Goal: Information Seeking & Learning: Learn about a topic

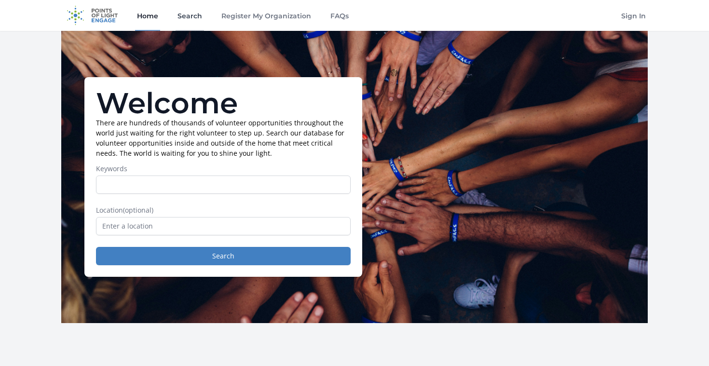
click at [183, 17] on link "Search" at bounding box center [190, 15] width 28 height 31
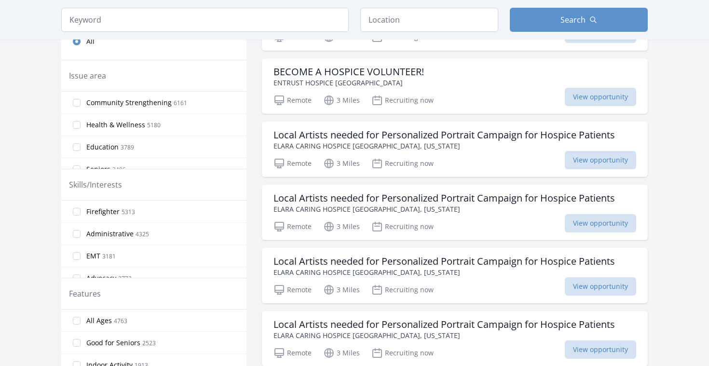
click at [190, 138] on label "Education 3789" at bounding box center [153, 147] width 185 height 18
click at [81, 143] on input "Education 3789" at bounding box center [77, 147] width 8 height 8
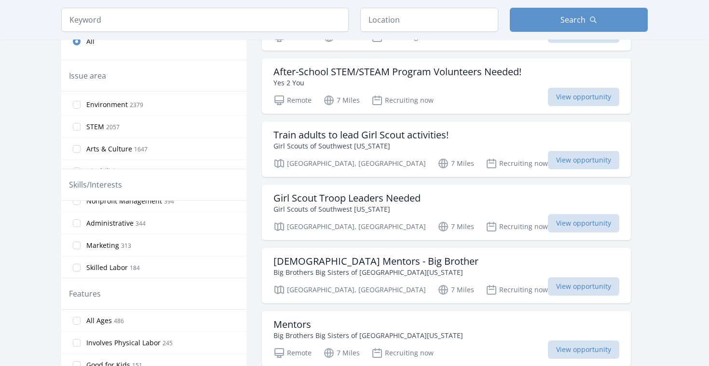
scroll to position [34, 0]
click at [161, 216] on label "Administrative 344" at bounding box center [153, 222] width 185 height 18
click at [81, 218] on input "Administrative 344" at bounding box center [77, 222] width 8 height 8
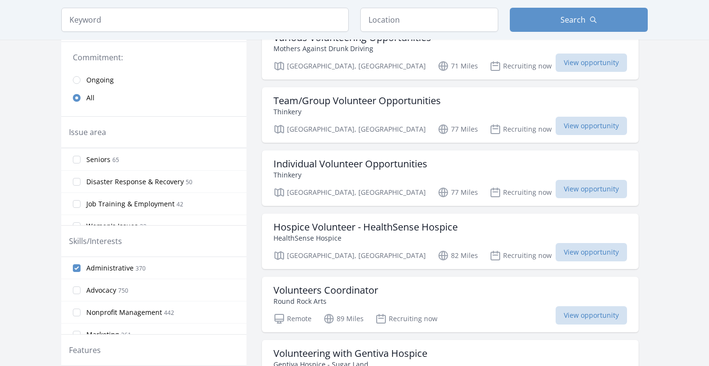
scroll to position [203, 0]
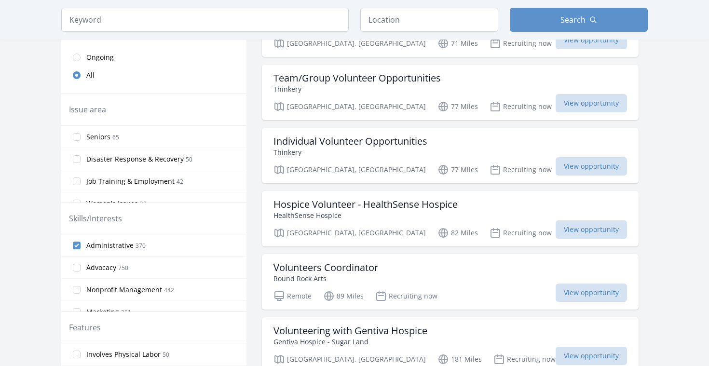
click at [127, 249] on span "Administrative" at bounding box center [109, 246] width 47 height 10
click at [81, 249] on input "Administrative 370" at bounding box center [77, 246] width 8 height 8
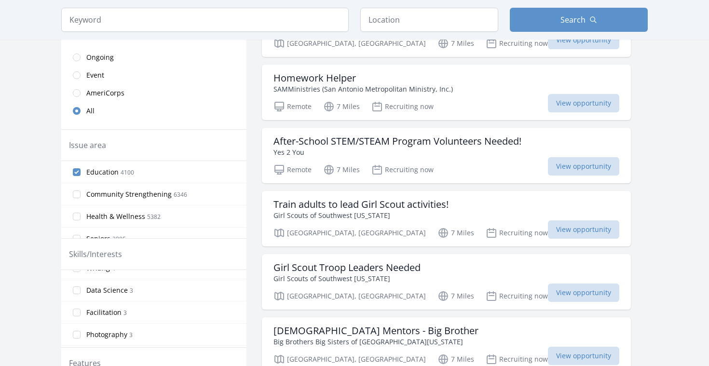
scroll to position [635, 0]
click at [121, 289] on span "Data Science" at bounding box center [106, 290] width 41 height 10
click at [81, 289] on input "Data Science 3" at bounding box center [77, 289] width 8 height 8
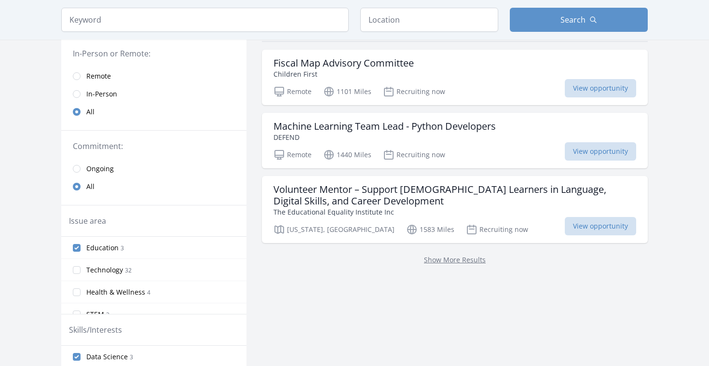
scroll to position [122, 0]
